Goal: Task Accomplishment & Management: Manage account settings

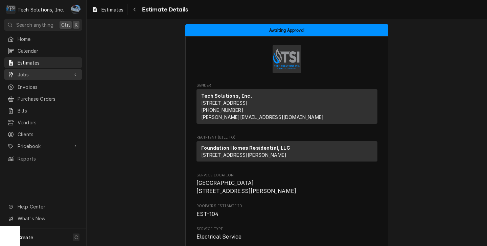
click at [32, 76] on link "Jobs" at bounding box center [43, 74] width 78 height 11
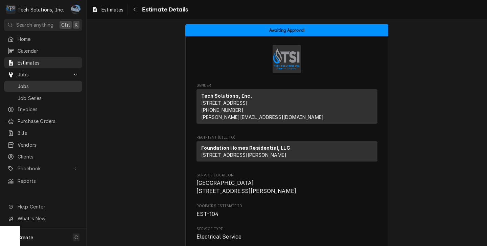
click at [37, 84] on span "Jobs" at bounding box center [48, 86] width 61 height 7
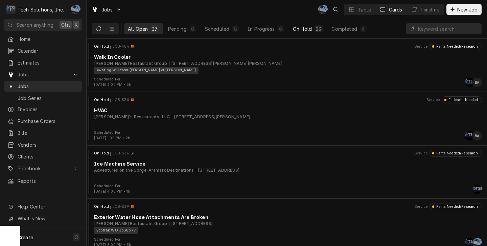
click at [303, 27] on div "On Hold" at bounding box center [302, 28] width 19 height 7
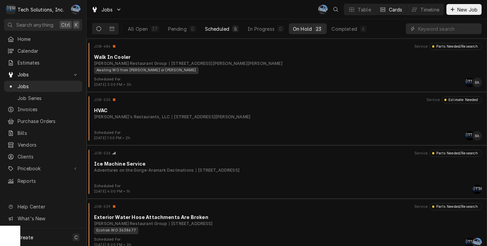
click at [236, 28] on div "8" at bounding box center [235, 28] width 4 height 7
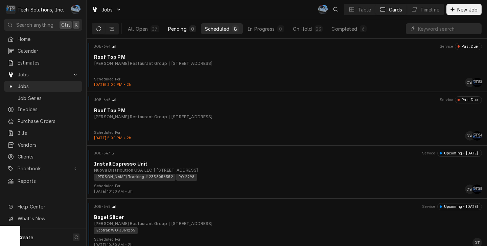
drag, startPoint x: 189, startPoint y: 27, endPoint x: 184, endPoint y: 27, distance: 5.1
click at [189, 27] on div "0" at bounding box center [192, 28] width 7 height 7
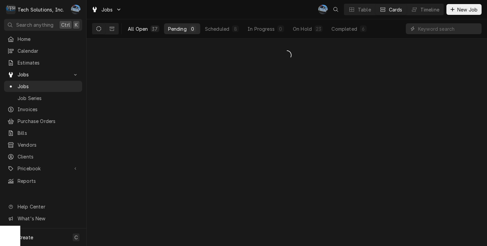
click at [148, 25] on button "All Open 37" at bounding box center [144, 28] width 40 height 11
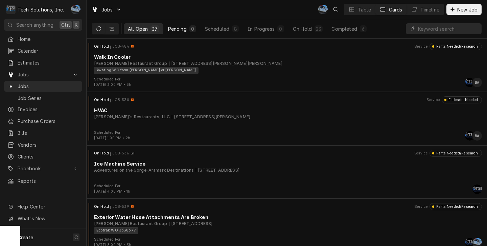
click at [179, 29] on div "Pending" at bounding box center [177, 28] width 19 height 7
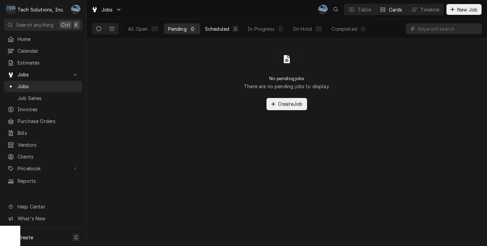
drag, startPoint x: 218, startPoint y: 28, endPoint x: 223, endPoint y: 28, distance: 5.4
click at [218, 28] on div "Scheduled" at bounding box center [217, 28] width 24 height 7
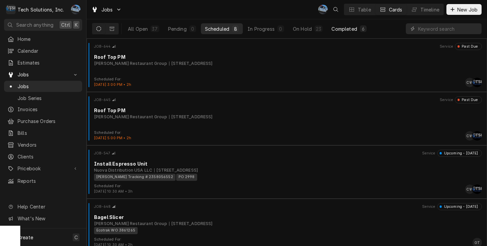
click at [339, 29] on div "Completed" at bounding box center [344, 28] width 25 height 7
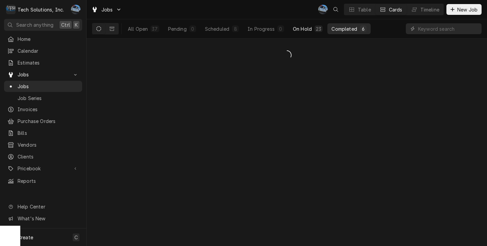
click at [306, 30] on div "On Hold" at bounding box center [302, 28] width 19 height 7
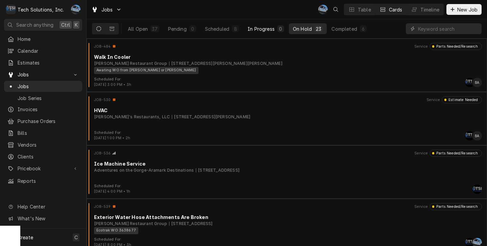
click at [266, 28] on div "In Progress" at bounding box center [261, 28] width 27 height 7
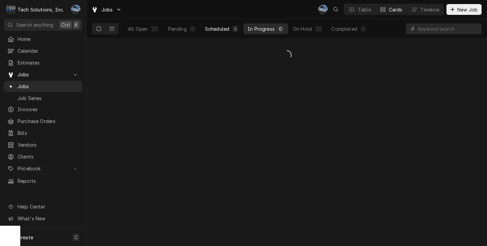
click at [231, 28] on button "Scheduled 8" at bounding box center [222, 28] width 42 height 11
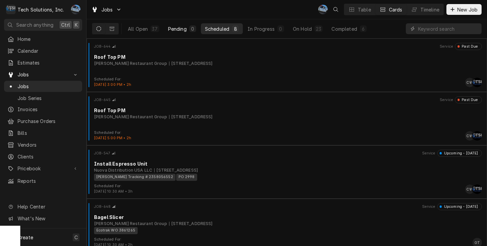
click at [183, 28] on div "Pending" at bounding box center [177, 28] width 19 height 7
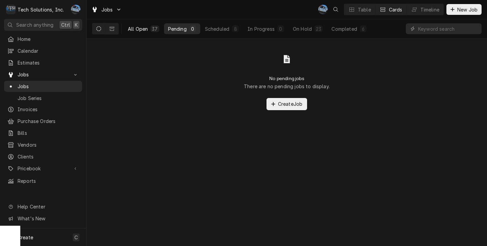
click at [145, 28] on div "All Open" at bounding box center [138, 28] width 20 height 7
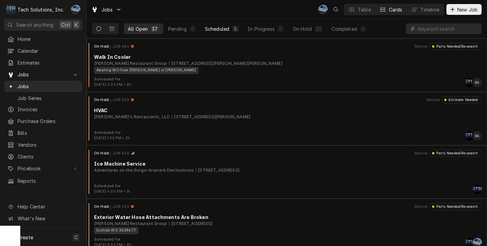
drag, startPoint x: 187, startPoint y: 30, endPoint x: 204, endPoint y: 30, distance: 16.6
click at [188, 30] on button "Pending 0" at bounding box center [182, 28] width 36 height 11
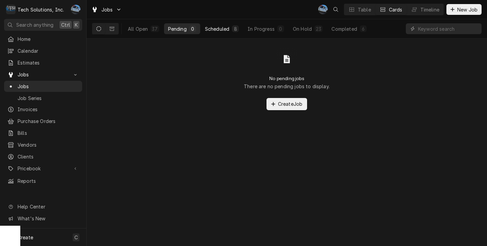
click at [216, 30] on div "Scheduled" at bounding box center [217, 28] width 24 height 7
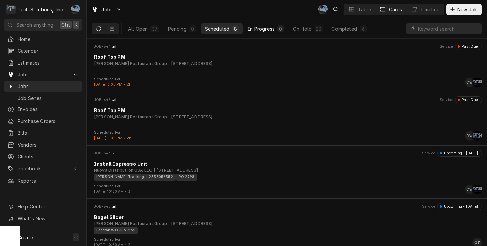
click at [266, 30] on div "In Progress" at bounding box center [261, 28] width 27 height 7
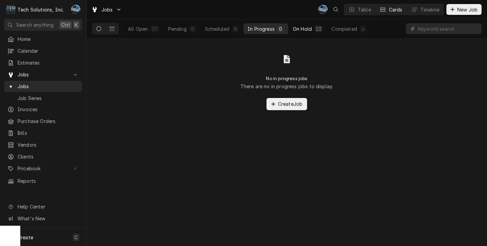
drag, startPoint x: 296, startPoint y: 28, endPoint x: 318, endPoint y: 29, distance: 22.7
click at [297, 28] on div "On Hold" at bounding box center [302, 28] width 19 height 7
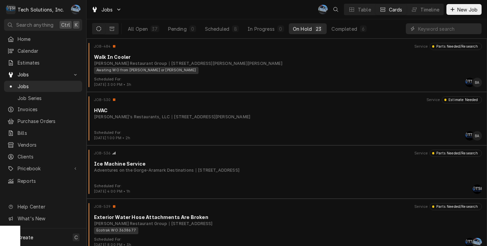
drag, startPoint x: 344, startPoint y: 27, endPoint x: 304, endPoint y: 28, distance: 39.9
click at [344, 27] on div "Completed" at bounding box center [344, 28] width 25 height 7
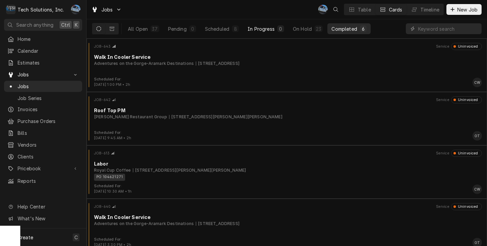
drag, startPoint x: 300, startPoint y: 28, endPoint x: 259, endPoint y: 29, distance: 40.6
click at [300, 29] on div "On Hold" at bounding box center [302, 28] width 19 height 7
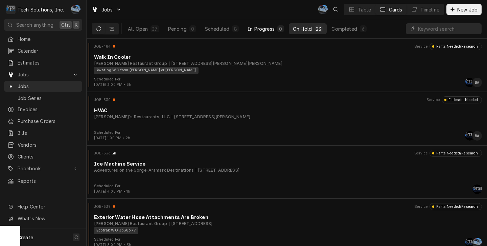
click at [259, 29] on div "In Progress" at bounding box center [261, 28] width 27 height 7
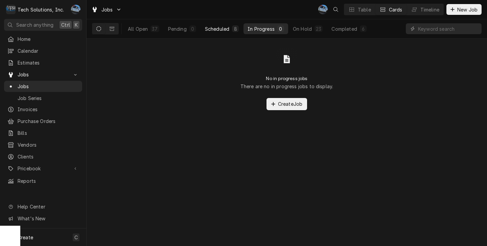
click at [227, 29] on div "Scheduled" at bounding box center [217, 28] width 24 height 7
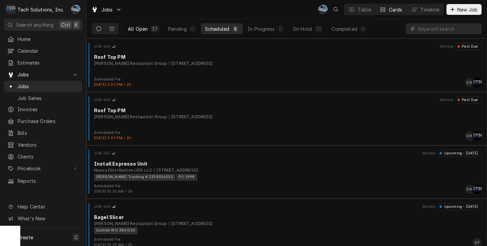
drag, startPoint x: 181, startPoint y: 27, endPoint x: 147, endPoint y: 27, distance: 33.5
click at [181, 28] on div "Pending" at bounding box center [177, 28] width 19 height 7
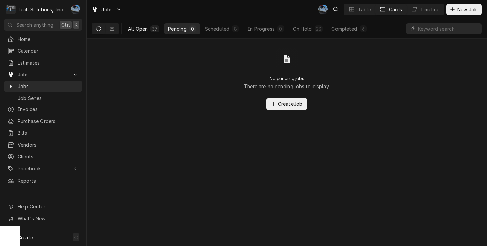
click at [145, 27] on div "All Open" at bounding box center [138, 28] width 20 height 7
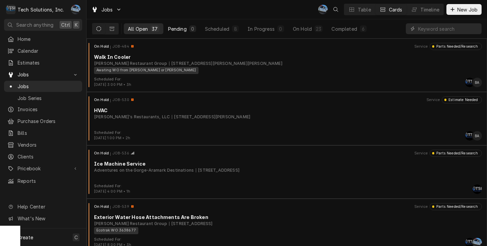
drag, startPoint x: 187, startPoint y: 31, endPoint x: 192, endPoint y: 32, distance: 5.5
click at [188, 31] on button "Pending 0" at bounding box center [182, 28] width 36 height 11
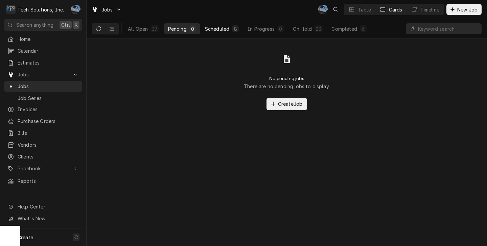
drag, startPoint x: 221, startPoint y: 29, endPoint x: 235, endPoint y: 30, distance: 13.6
click at [222, 29] on div "Scheduled" at bounding box center [217, 28] width 24 height 7
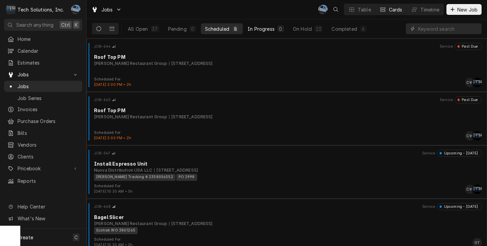
click at [277, 29] on button "In Progress 0" at bounding box center [266, 28] width 45 height 11
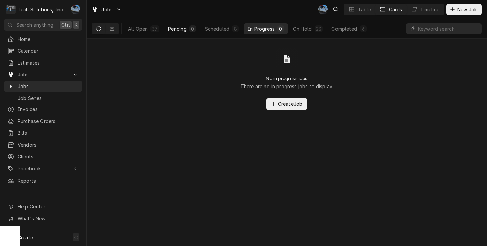
click at [187, 33] on button "Pending 0" at bounding box center [182, 28] width 36 height 11
click at [210, 29] on div "Scheduled" at bounding box center [217, 28] width 24 height 7
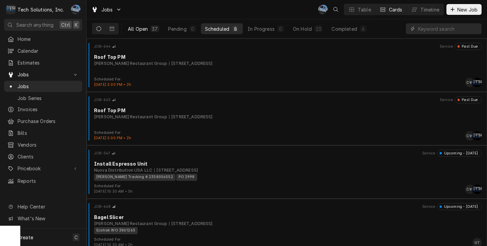
drag, startPoint x: 171, startPoint y: 29, endPoint x: 146, endPoint y: 27, distance: 25.1
click at [171, 29] on div "Pending" at bounding box center [177, 28] width 19 height 7
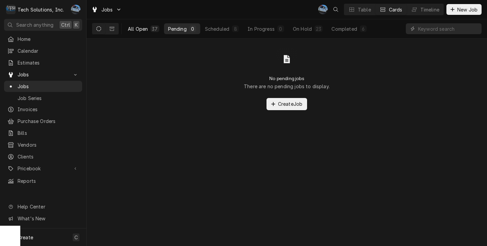
drag, startPoint x: 146, startPoint y: 27, endPoint x: 158, endPoint y: 28, distance: 12.2
click at [147, 27] on div "All Open" at bounding box center [138, 28] width 20 height 7
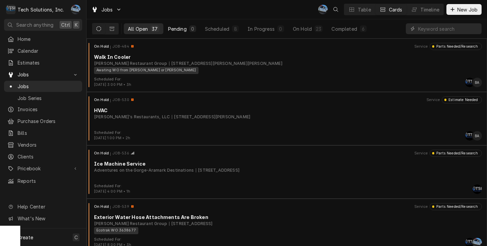
click at [175, 29] on div "Pending" at bounding box center [177, 28] width 19 height 7
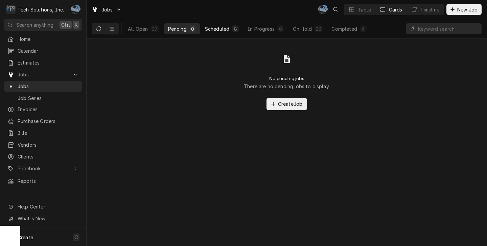
click at [229, 29] on div "Scheduled" at bounding box center [217, 28] width 24 height 7
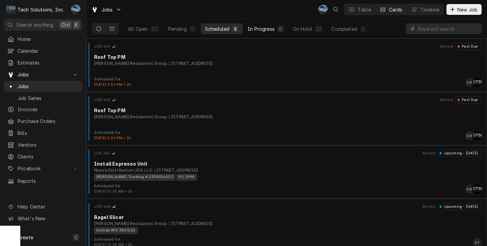
click at [252, 28] on div "In Progress" at bounding box center [261, 28] width 27 height 7
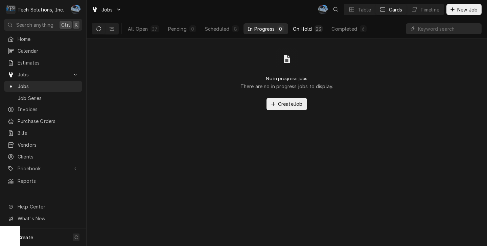
click at [301, 26] on div "On Hold" at bounding box center [302, 28] width 19 height 7
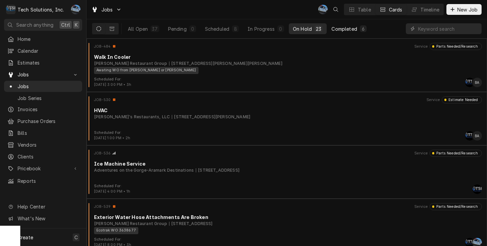
drag, startPoint x: 334, startPoint y: 27, endPoint x: 329, endPoint y: 28, distance: 4.5
click at [334, 27] on div "Completed" at bounding box center [344, 28] width 25 height 7
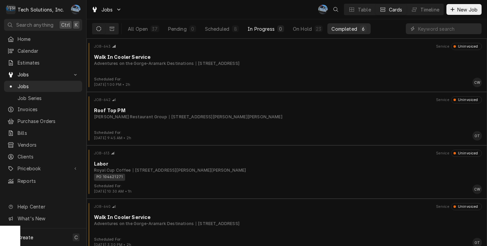
drag, startPoint x: 294, startPoint y: 31, endPoint x: 269, endPoint y: 30, distance: 25.0
click at [293, 31] on div "On Hold" at bounding box center [302, 28] width 19 height 7
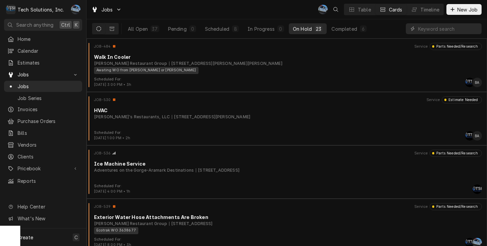
drag, startPoint x: 265, startPoint y: 30, endPoint x: 243, endPoint y: 27, distance: 22.8
click at [264, 29] on div "In Progress" at bounding box center [261, 28] width 27 height 7
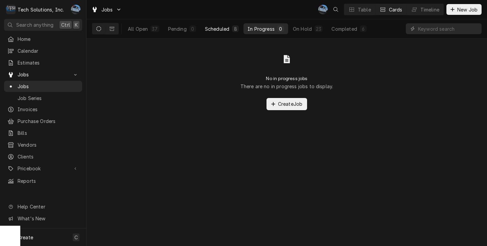
click at [237, 28] on div "8" at bounding box center [235, 28] width 7 height 7
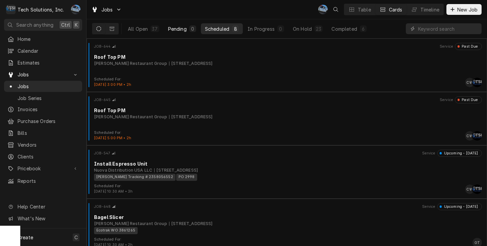
drag, startPoint x: 190, startPoint y: 29, endPoint x: 173, endPoint y: 30, distance: 16.6
click at [189, 30] on div "0" at bounding box center [192, 28] width 7 height 7
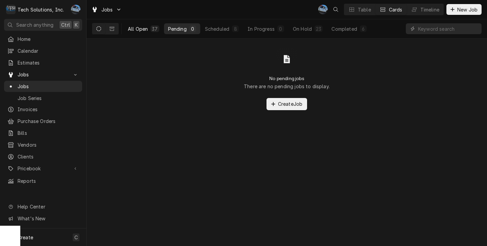
click at [159, 29] on button "All Open 37" at bounding box center [144, 28] width 40 height 11
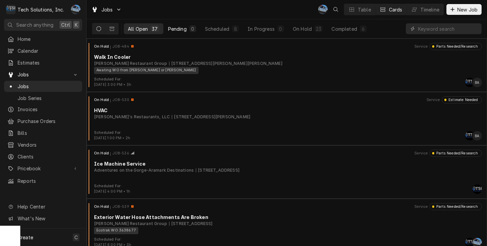
click at [188, 31] on button "Pending 0" at bounding box center [182, 28] width 36 height 11
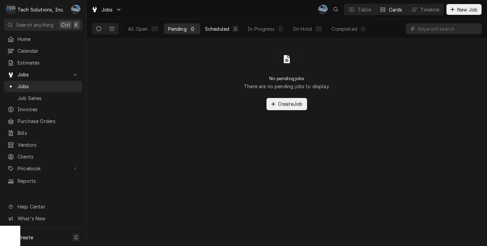
click at [224, 30] on div "Scheduled" at bounding box center [217, 28] width 24 height 7
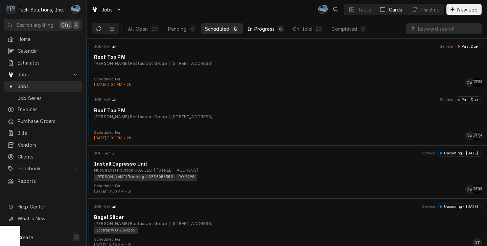
click at [274, 30] on button "In Progress 0" at bounding box center [266, 28] width 45 height 11
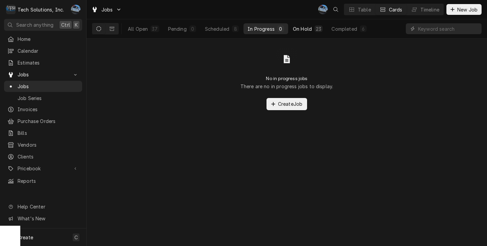
click at [322, 29] on button "On Hold 23" at bounding box center [308, 28] width 38 height 11
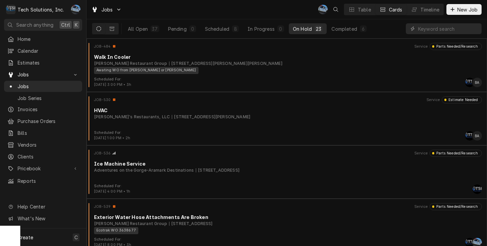
drag, startPoint x: 349, startPoint y: 28, endPoint x: 303, endPoint y: 32, distance: 46.2
click at [349, 28] on div "Completed" at bounding box center [344, 28] width 25 height 7
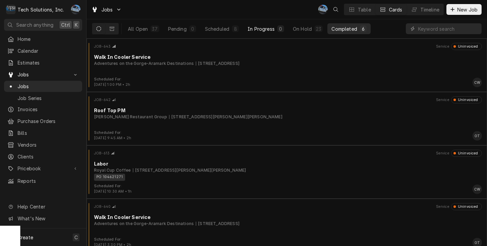
click at [286, 32] on button "In Progress 0" at bounding box center [266, 28] width 45 height 11
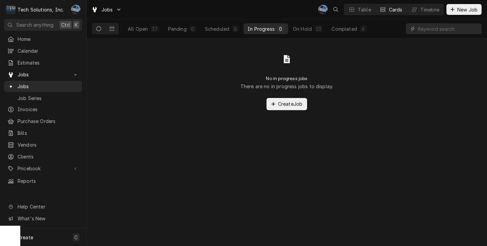
click at [260, 30] on div "In Progress" at bounding box center [261, 28] width 27 height 7
drag, startPoint x: 205, startPoint y: 30, endPoint x: 194, endPoint y: 30, distance: 11.5
click at [205, 30] on div "Scheduled" at bounding box center [217, 28] width 24 height 7
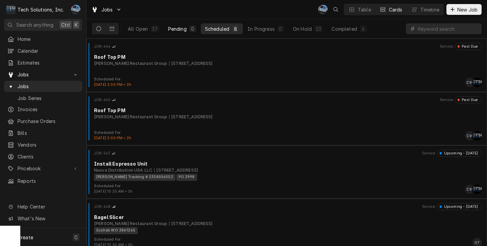
drag, startPoint x: 187, startPoint y: 29, endPoint x: 183, endPoint y: 29, distance: 4.7
click at [187, 29] on button "Pending 0" at bounding box center [182, 28] width 36 height 11
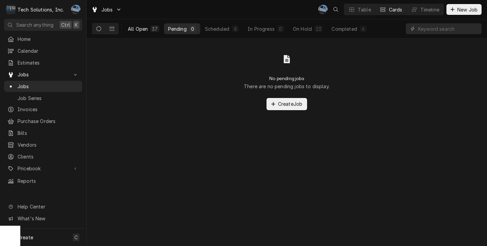
click at [157, 29] on div "37" at bounding box center [155, 28] width 8 height 7
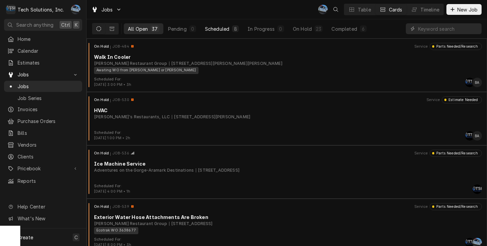
drag, startPoint x: 187, startPoint y: 29, endPoint x: 222, endPoint y: 33, distance: 35.0
click at [188, 29] on button "Pending 0" at bounding box center [182, 28] width 36 height 11
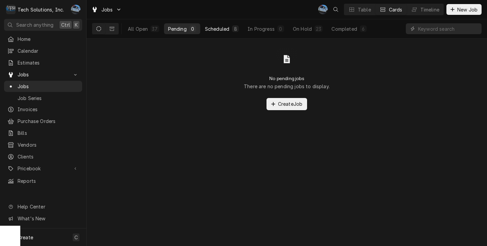
click at [237, 31] on div "8" at bounding box center [235, 28] width 7 height 7
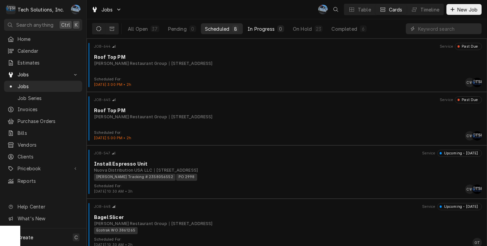
click at [267, 32] on div "In Progress" at bounding box center [261, 28] width 27 height 7
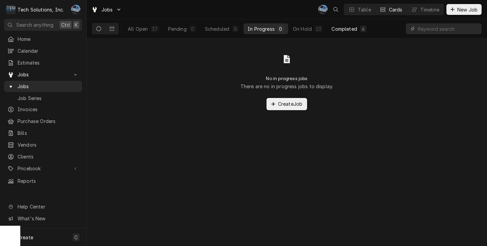
click at [331, 26] on button "Completed 6" at bounding box center [348, 28] width 43 height 11
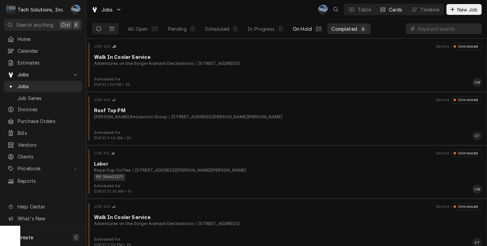
click at [316, 28] on div "23" at bounding box center [318, 28] width 5 height 7
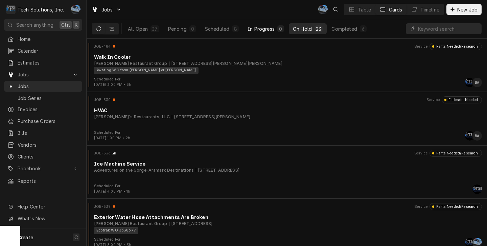
click at [254, 30] on div "In Progress" at bounding box center [261, 28] width 27 height 7
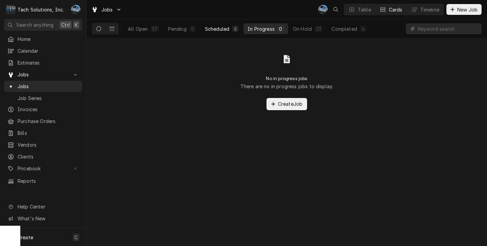
click at [206, 31] on div "Scheduled" at bounding box center [217, 28] width 24 height 7
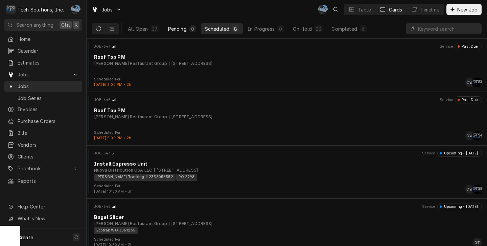
click at [169, 30] on div "Pending" at bounding box center [177, 28] width 19 height 7
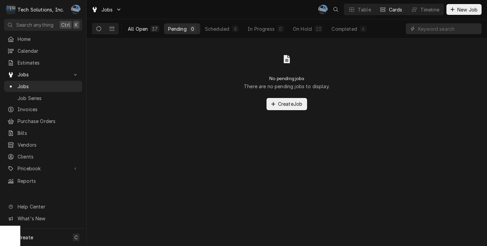
click at [149, 28] on button "All Open 37" at bounding box center [144, 28] width 40 height 11
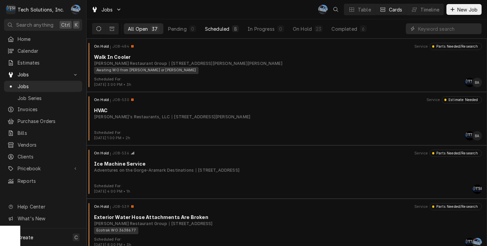
drag, startPoint x: 180, startPoint y: 30, endPoint x: 204, endPoint y: 31, distance: 23.7
click at [182, 30] on div "Pending" at bounding box center [177, 28] width 19 height 7
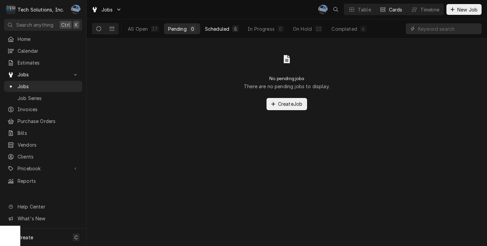
click at [231, 29] on button "Scheduled 8" at bounding box center [222, 28] width 42 height 11
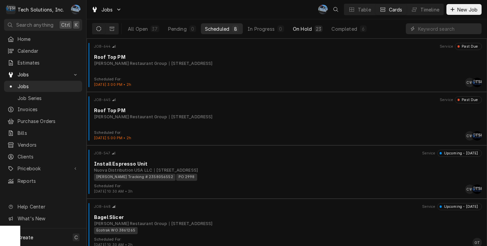
drag, startPoint x: 278, startPoint y: 29, endPoint x: 297, endPoint y: 31, distance: 19.7
click at [278, 29] on div "0" at bounding box center [280, 28] width 7 height 7
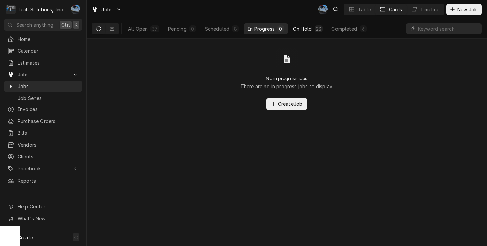
click at [306, 29] on div "On Hold" at bounding box center [302, 28] width 19 height 7
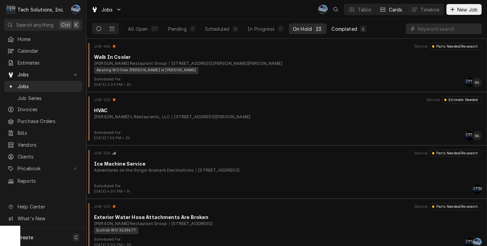
drag, startPoint x: 342, startPoint y: 27, endPoint x: 277, endPoint y: 43, distance: 66.7
click at [342, 28] on div "Completed" at bounding box center [344, 28] width 25 height 7
